Goal: Task Accomplishment & Management: Use online tool/utility

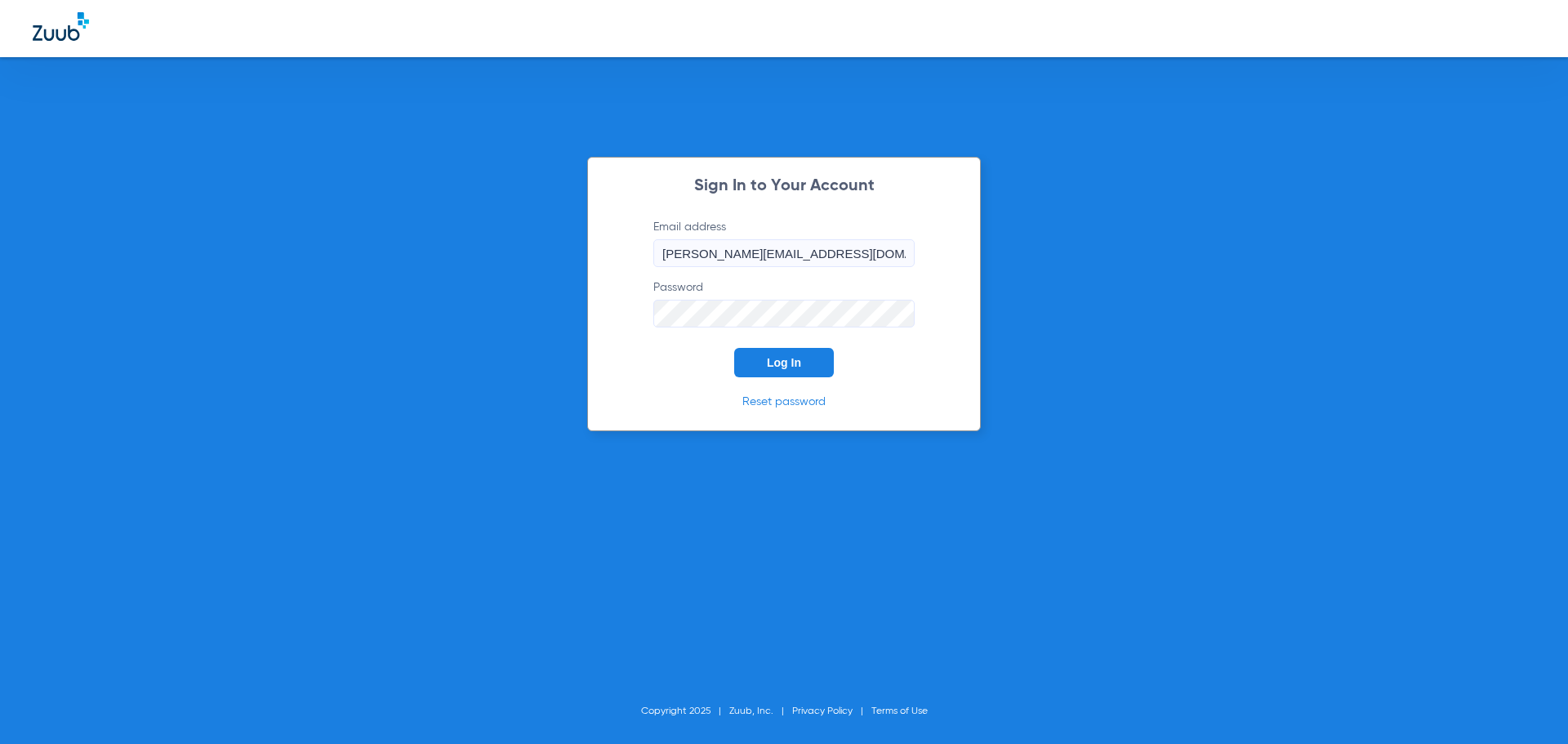
click at [758, 352] on button "Log In" at bounding box center [784, 362] width 99 height 30
type input "[PERSON_NAME][EMAIL_ADDRESS][DOMAIN_NAME]"
click at [767, 358] on span "Log In" at bounding box center [783, 362] width 34 height 13
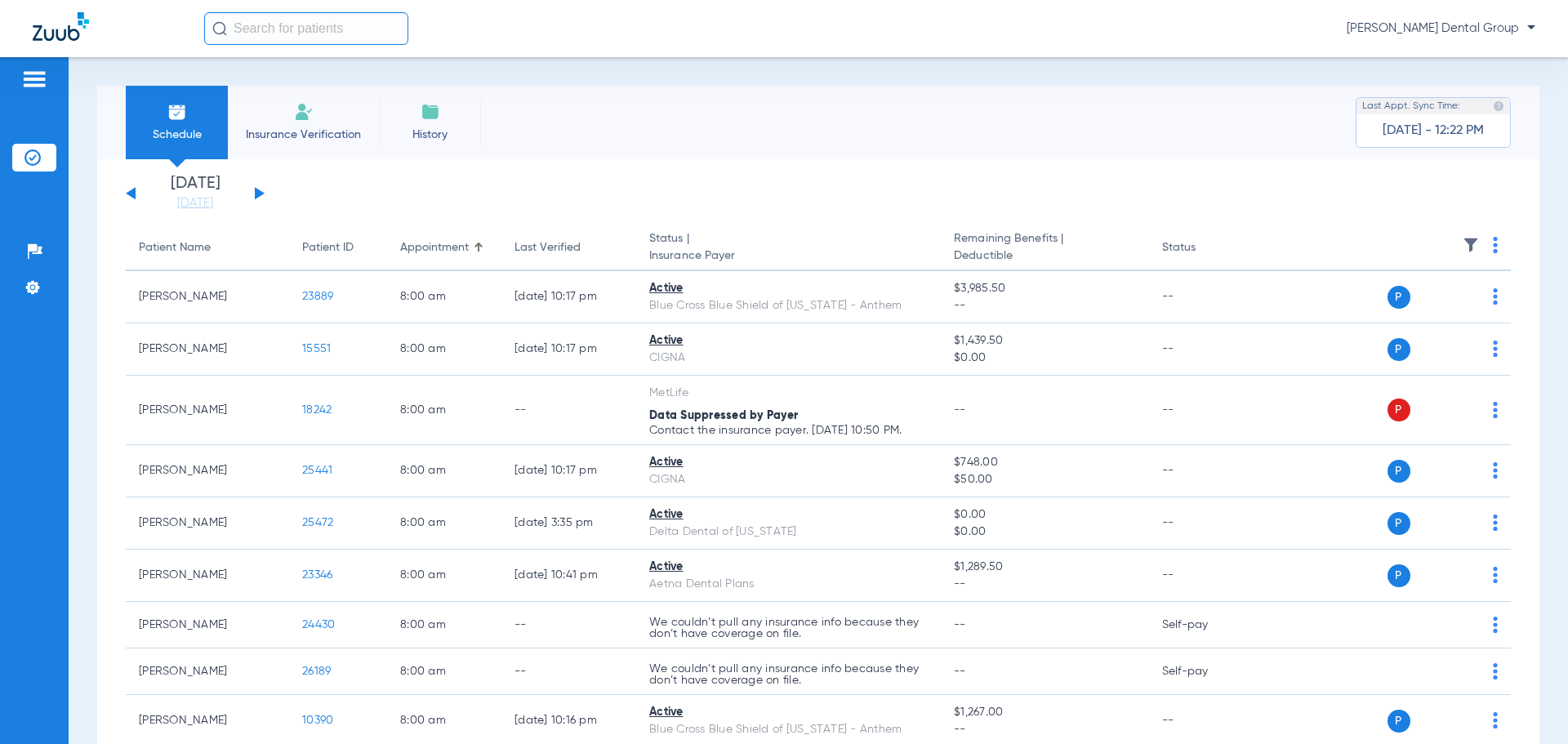
click at [73, 605] on div "Schedule Insurance Verification History Last Appt. Sync Time: [DATE] - 12:22 PM…" at bounding box center [818, 401] width 1499 height 687
click at [206, 203] on link "[DATE]" at bounding box center [195, 204] width 98 height 17
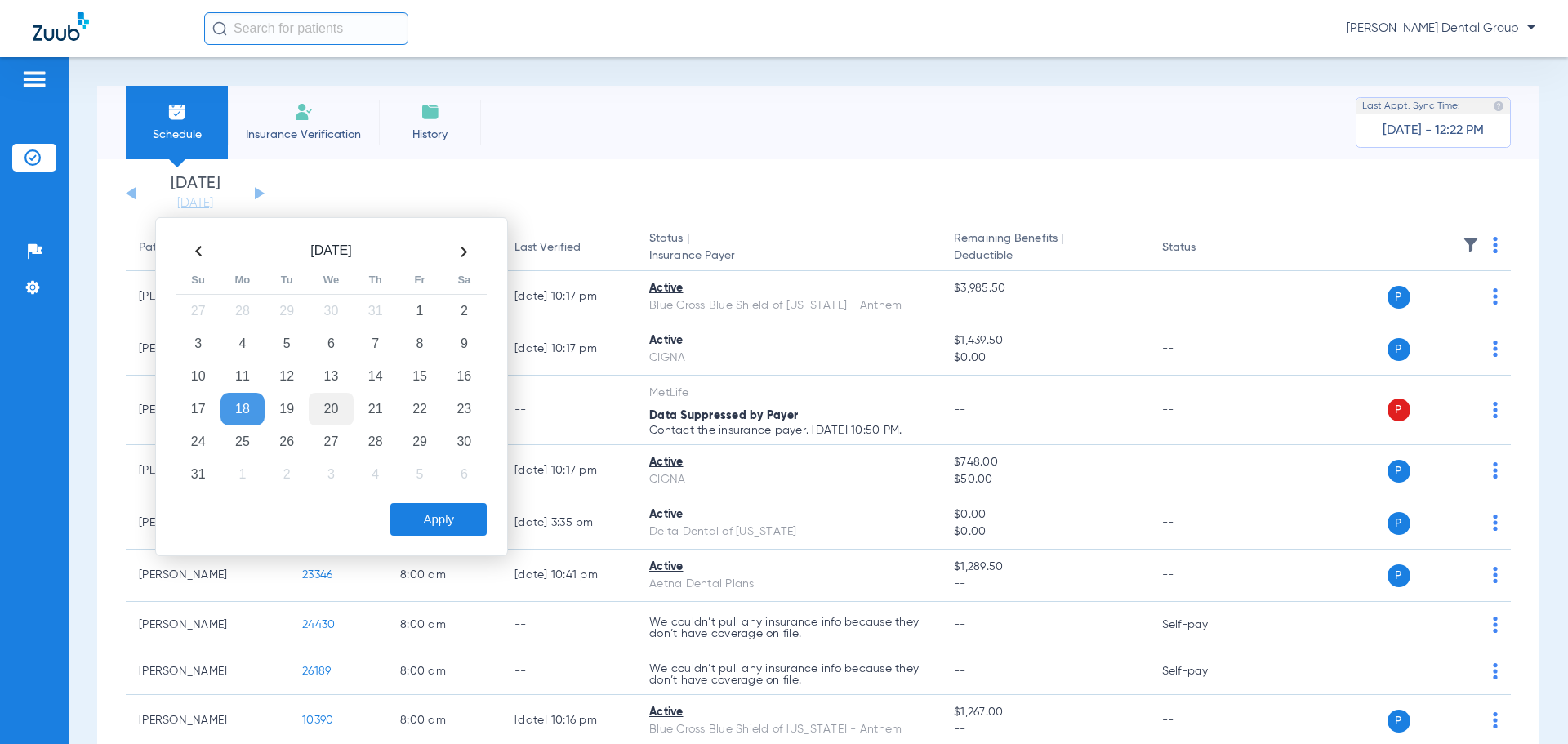
click at [334, 408] on td "20" at bounding box center [330, 409] width 44 height 32
click at [440, 514] on button "Apply" at bounding box center [439, 519] width 96 height 32
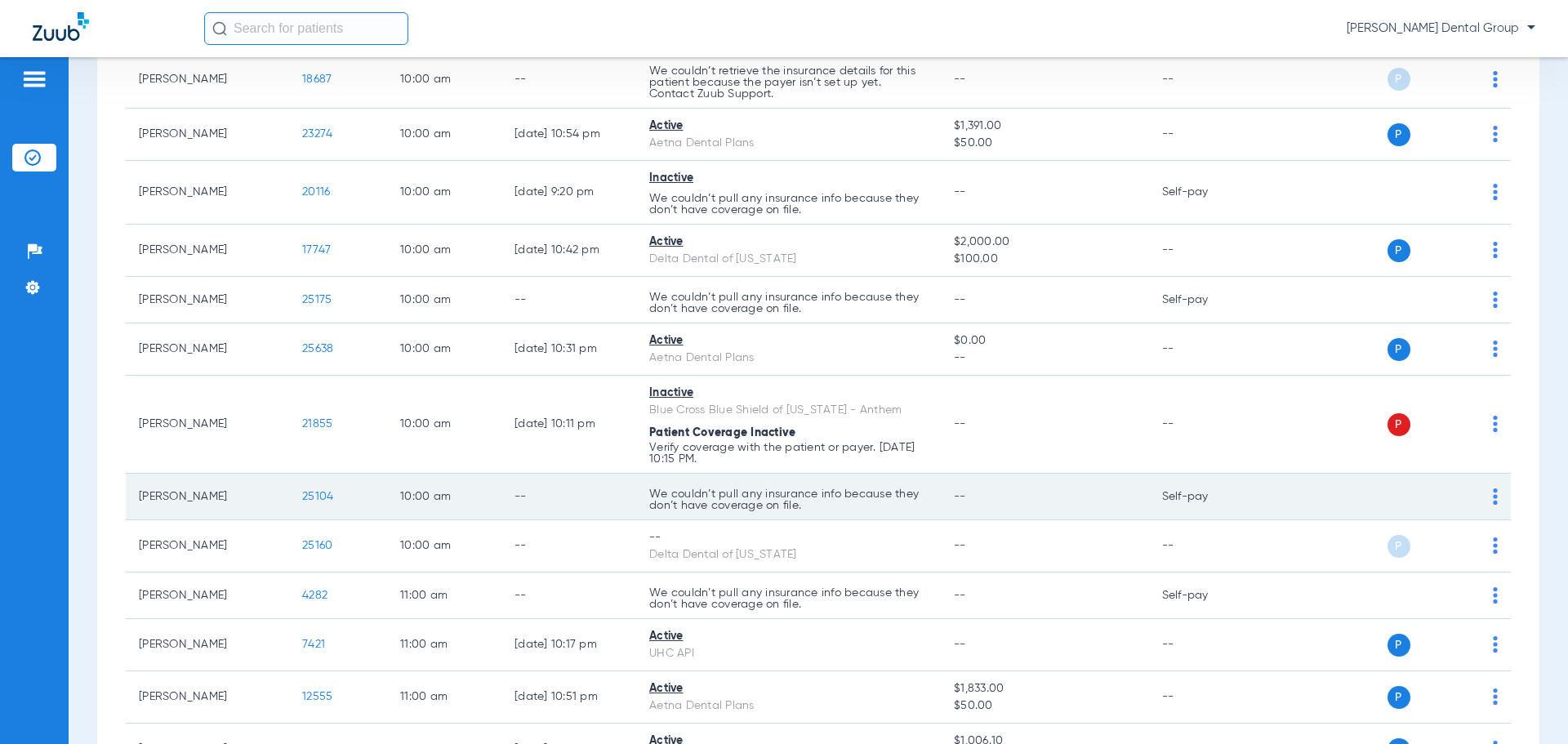
scroll to position [1388, 0]
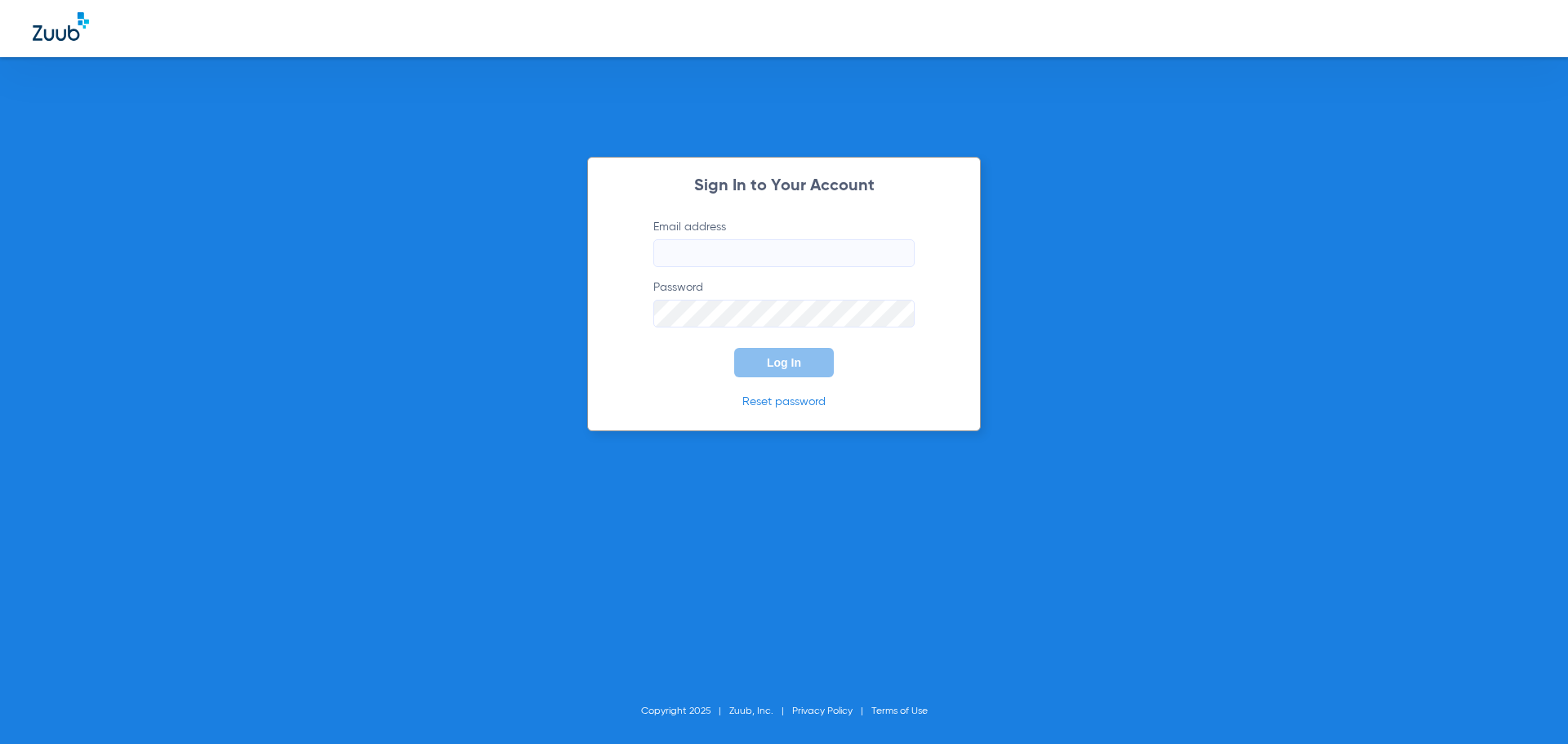
type input "[PERSON_NAME][EMAIL_ADDRESS][DOMAIN_NAME]"
click at [764, 365] on button "Log In" at bounding box center [784, 362] width 99 height 30
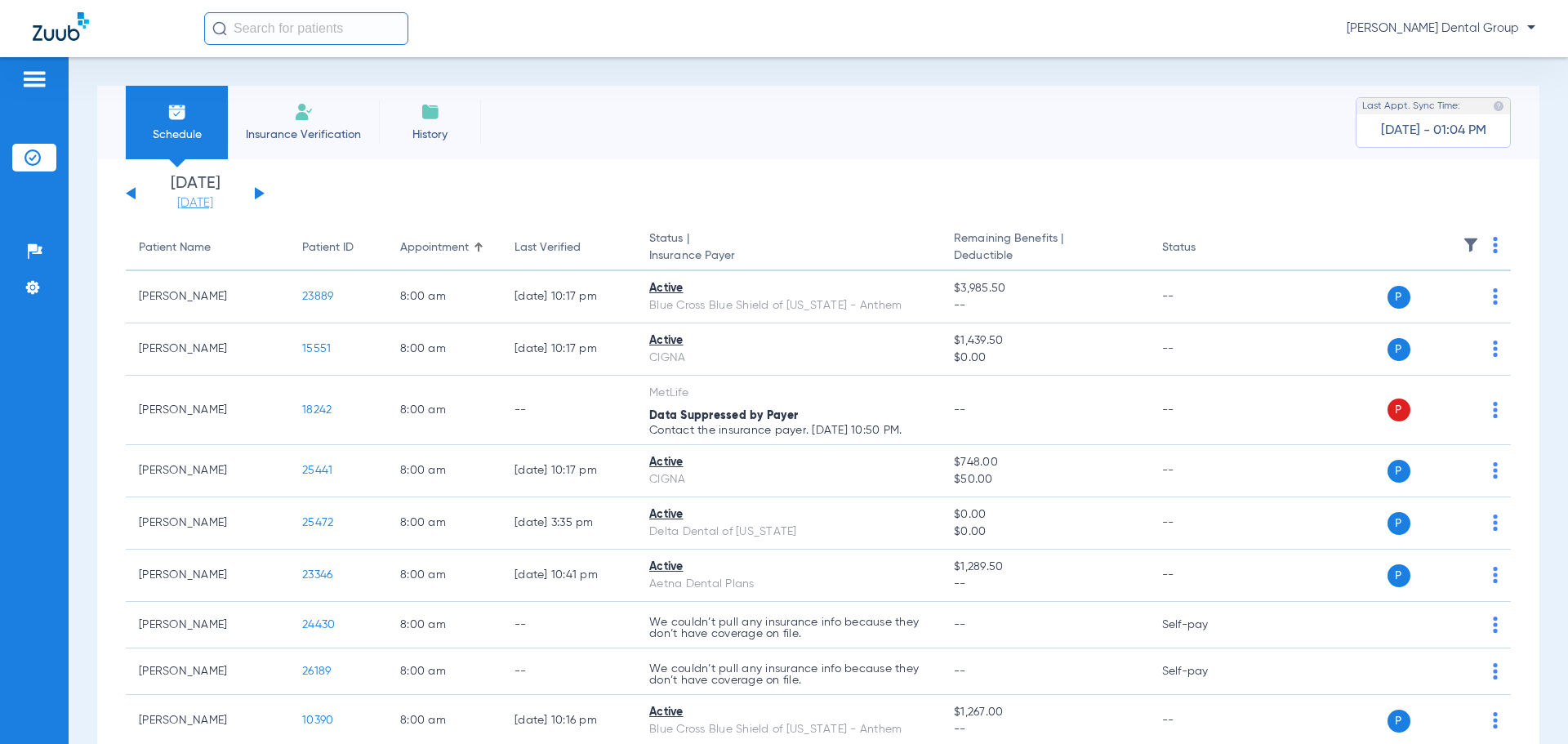
click at [201, 207] on link "[DATE]" at bounding box center [195, 204] width 98 height 17
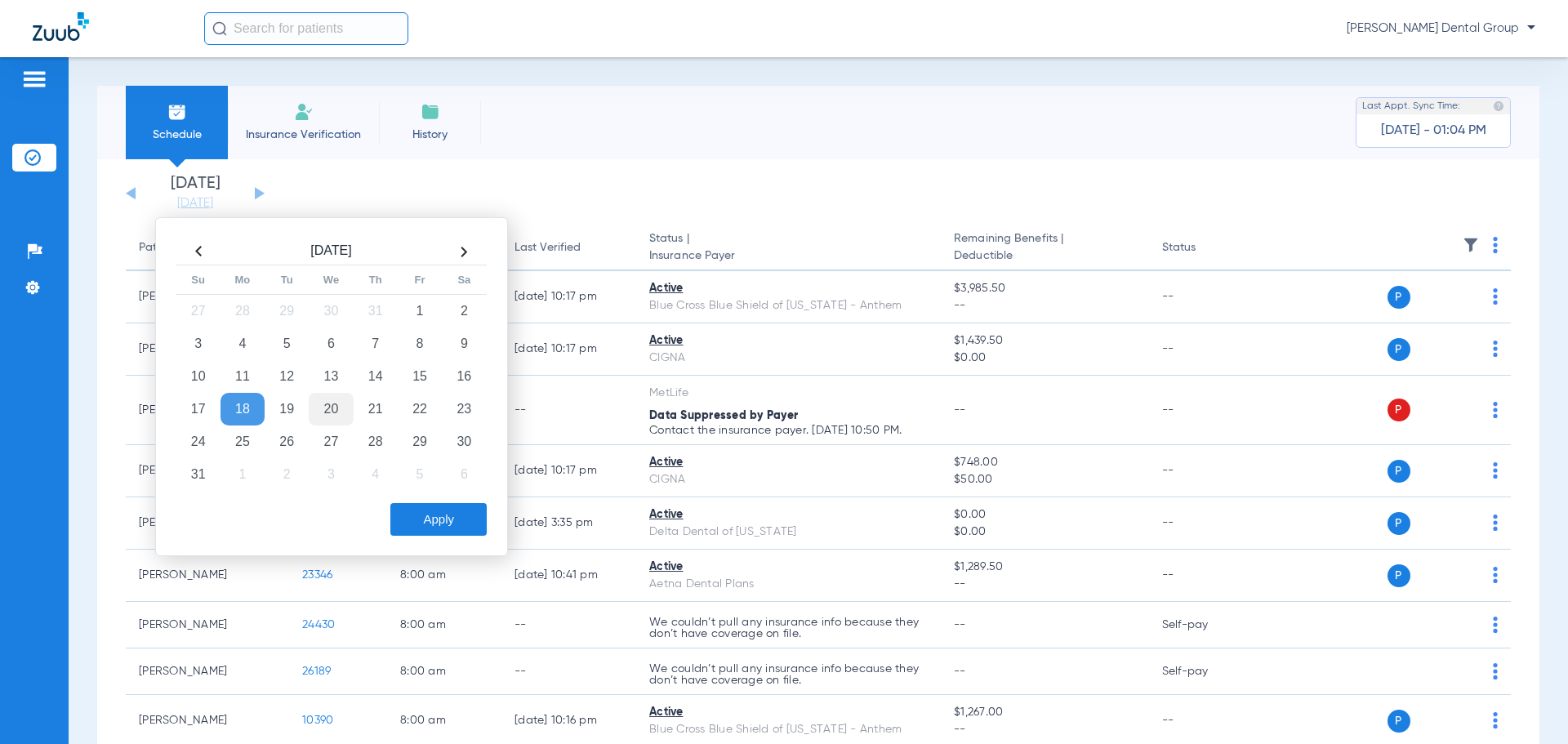
click at [329, 408] on td "20" at bounding box center [330, 409] width 44 height 32
click at [428, 521] on button "Apply" at bounding box center [439, 519] width 96 height 32
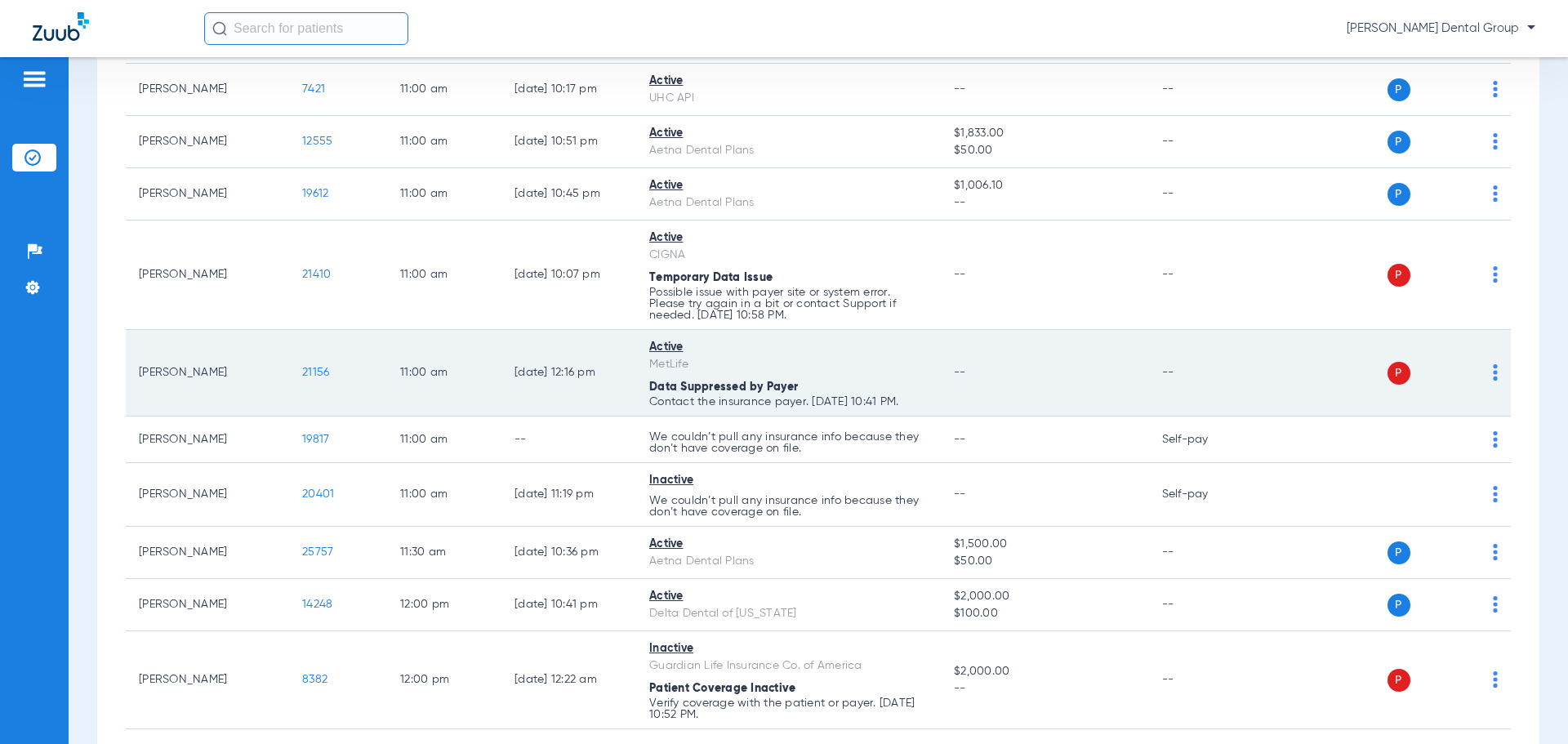
scroll to position [1796, 0]
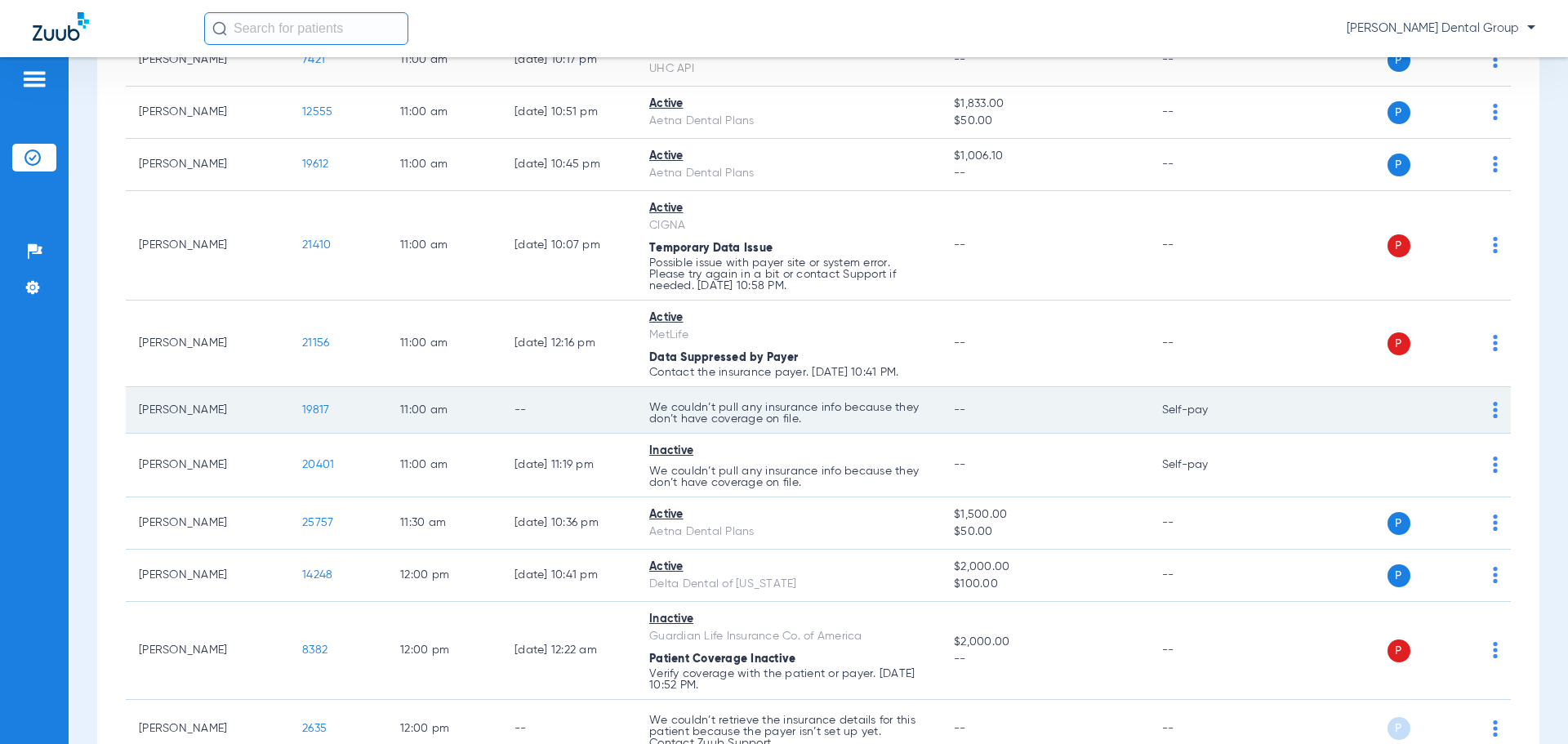
click at [479, 406] on td "11:00 AM" at bounding box center [445, 410] width 114 height 46
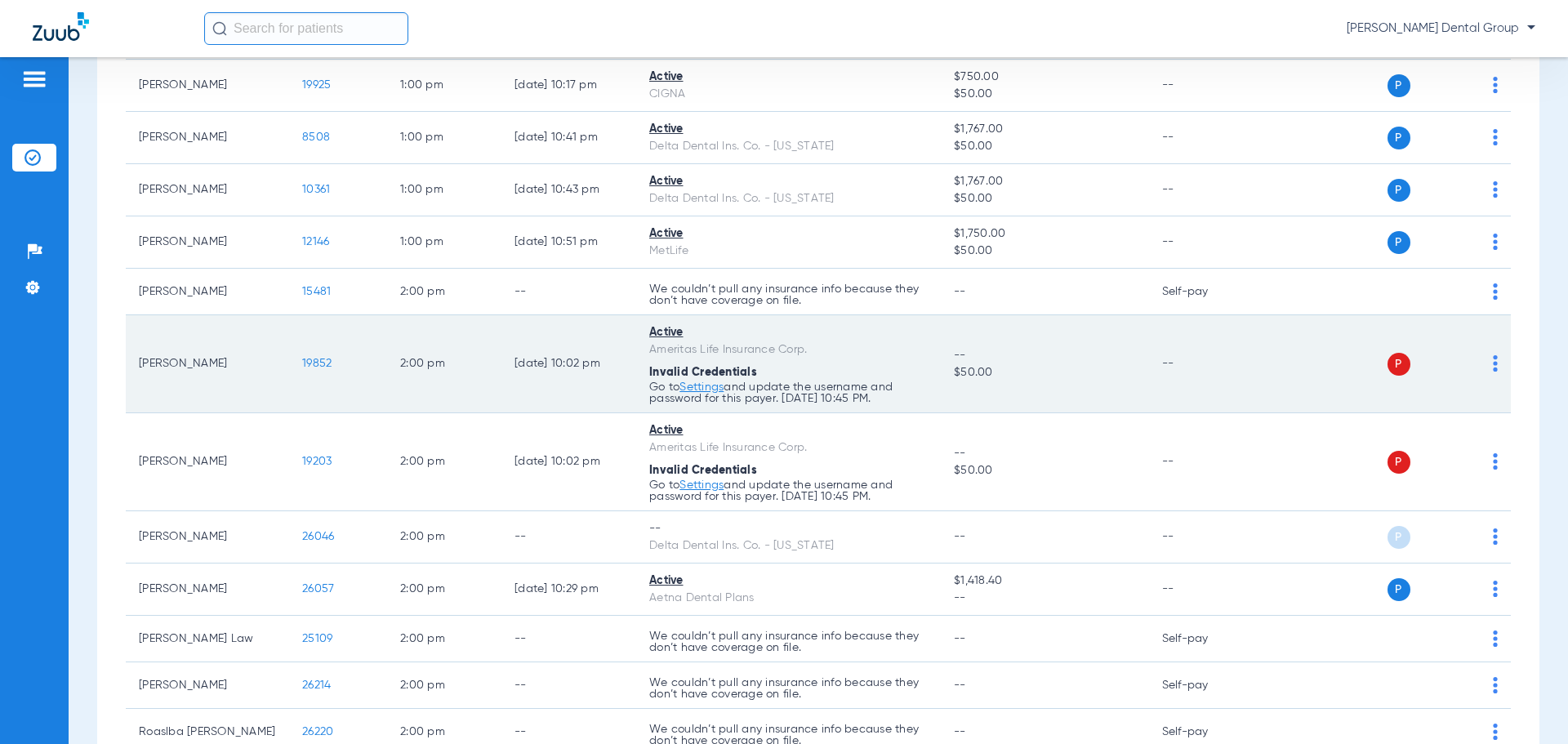
scroll to position [2939, 0]
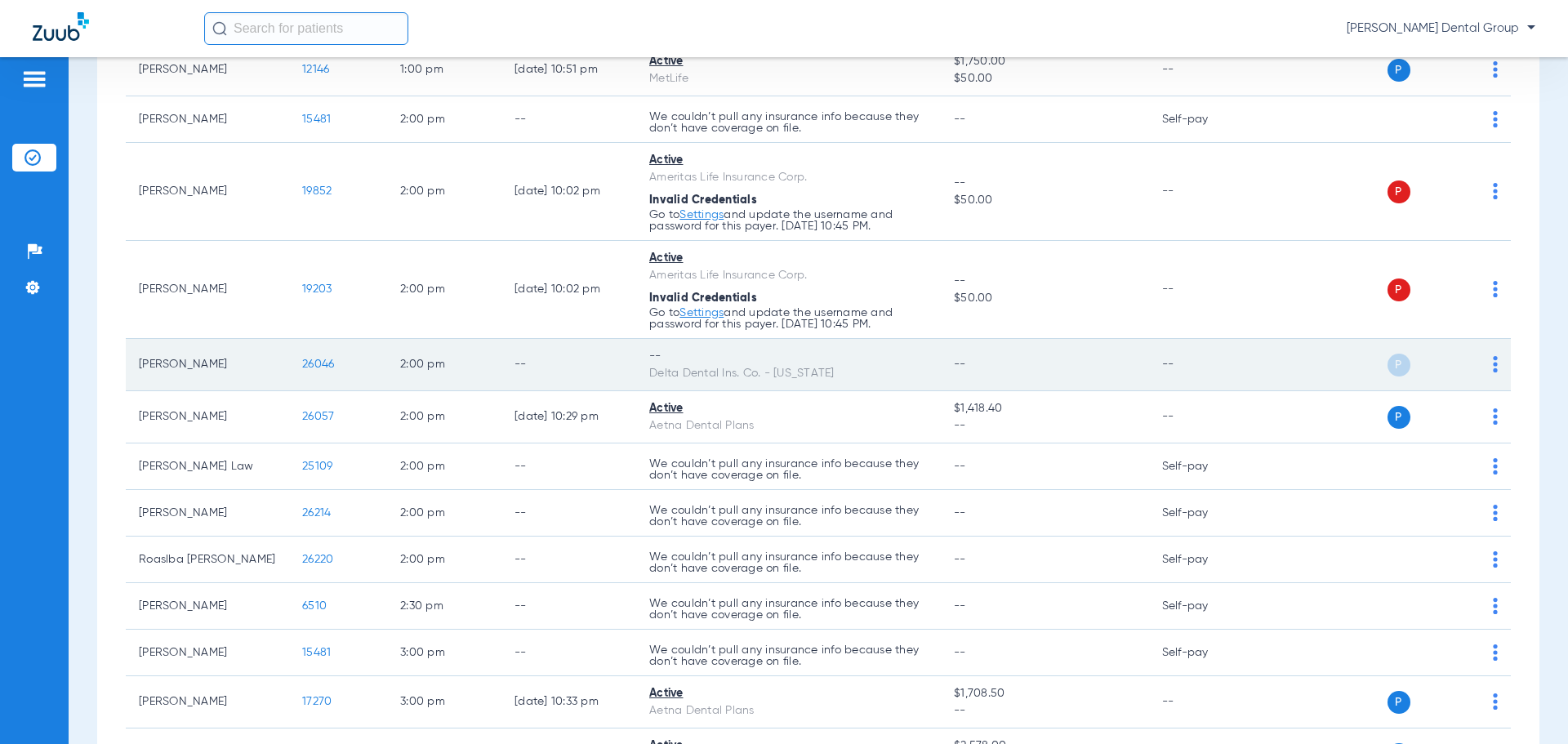
click at [1485, 359] on td "P S" at bounding box center [1385, 364] width 253 height 52
click at [1480, 370] on div "P S" at bounding box center [1378, 365] width 239 height 23
click at [1493, 367] on img at bounding box center [1495, 364] width 5 height 17
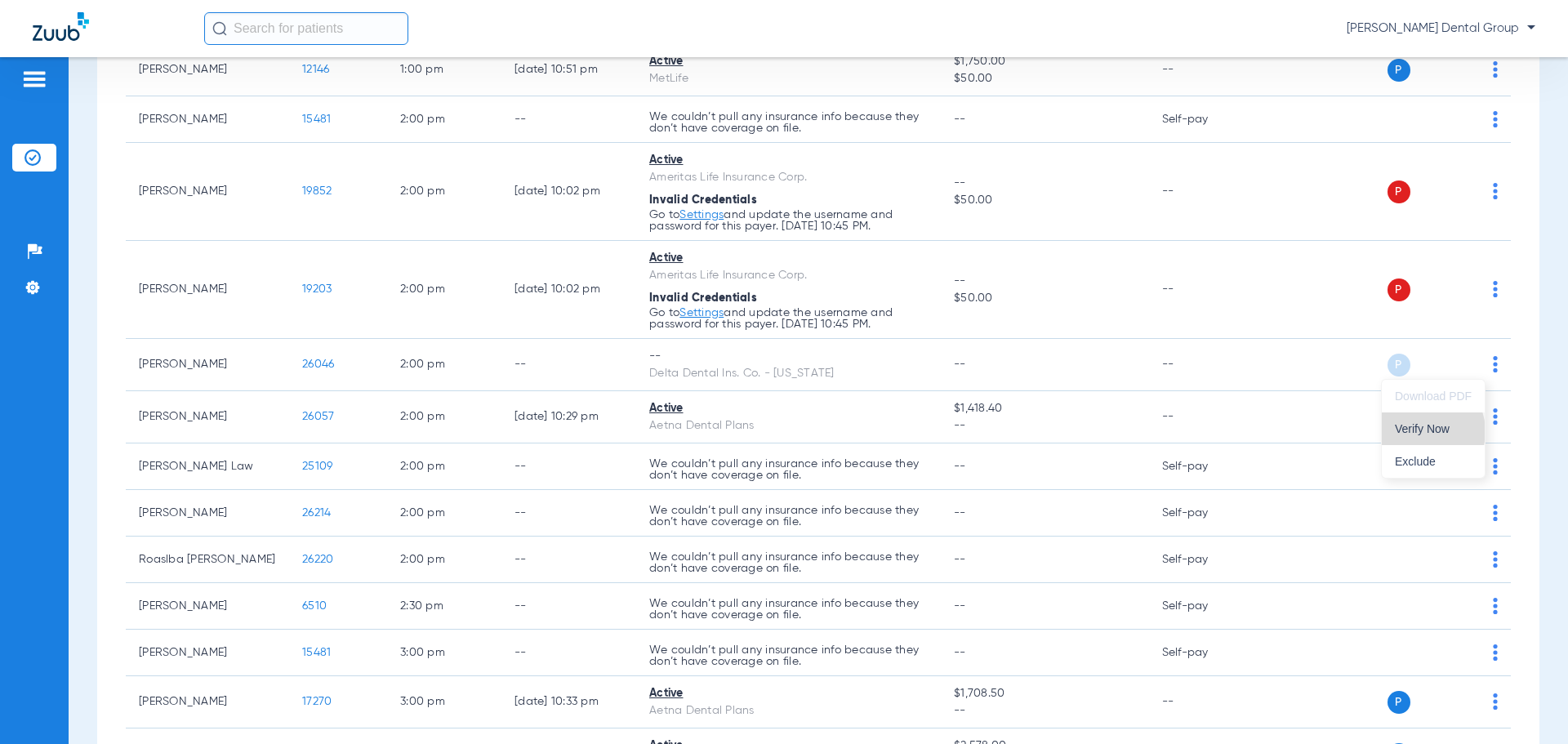
click at [1430, 431] on span "Verify Now" at bounding box center [1433, 429] width 77 height 12
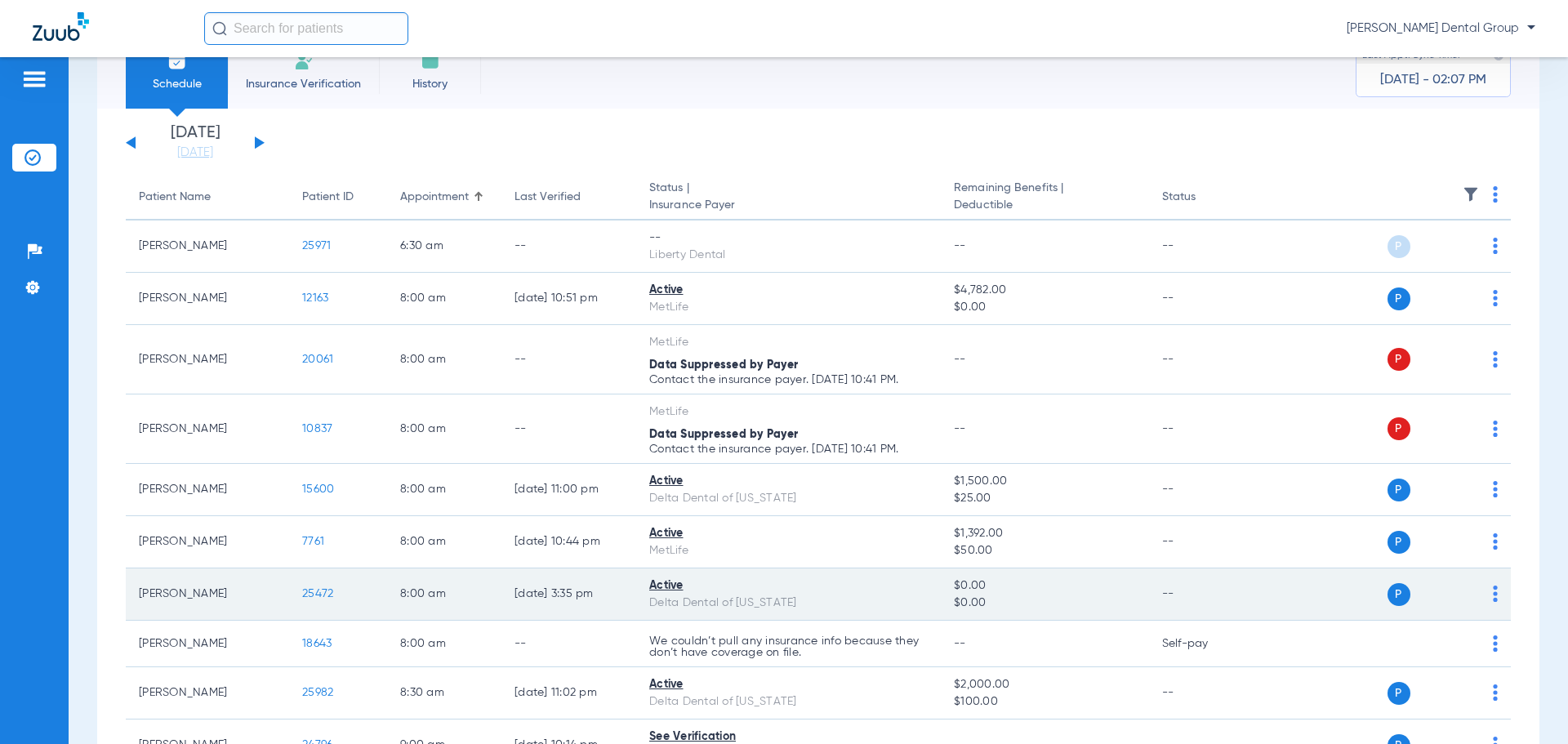
scroll to position [0, 0]
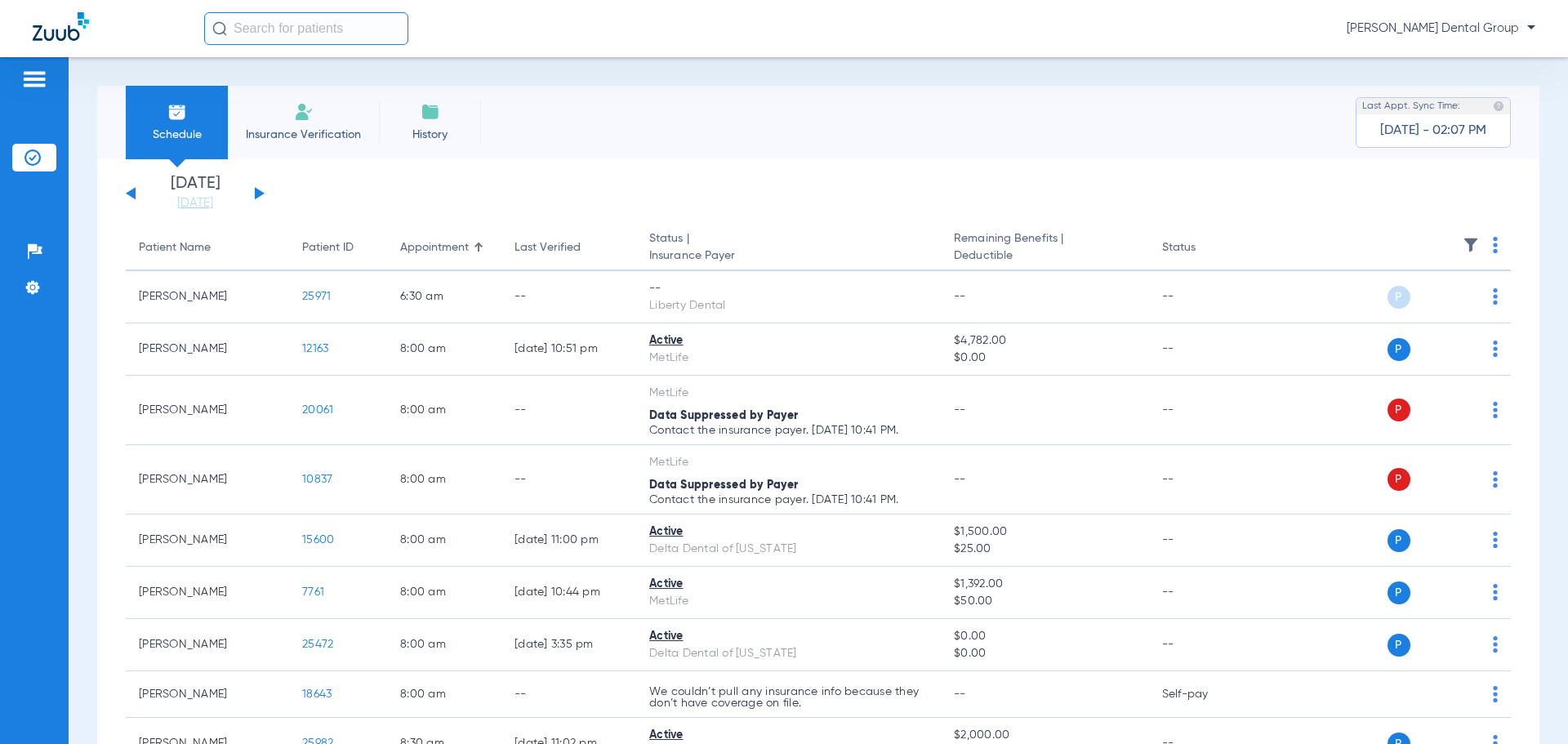
click at [257, 193] on button at bounding box center [260, 193] width 10 height 12
